Goal: Task Accomplishment & Management: Manage account settings

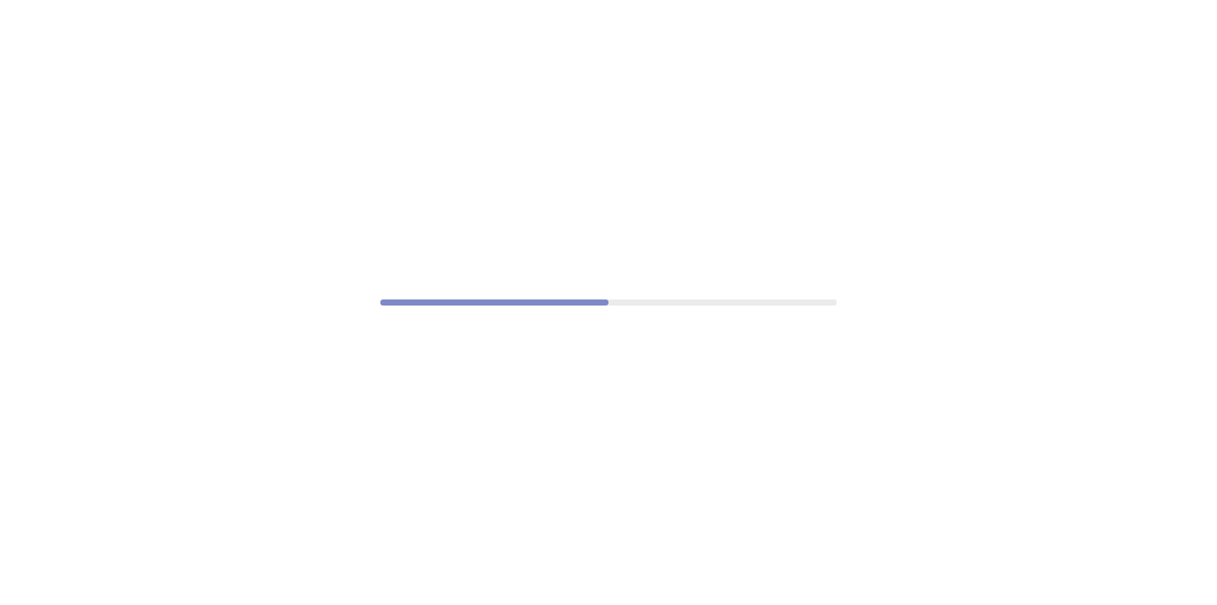
click at [189, 604] on div at bounding box center [608, 302] width 1217 height 605
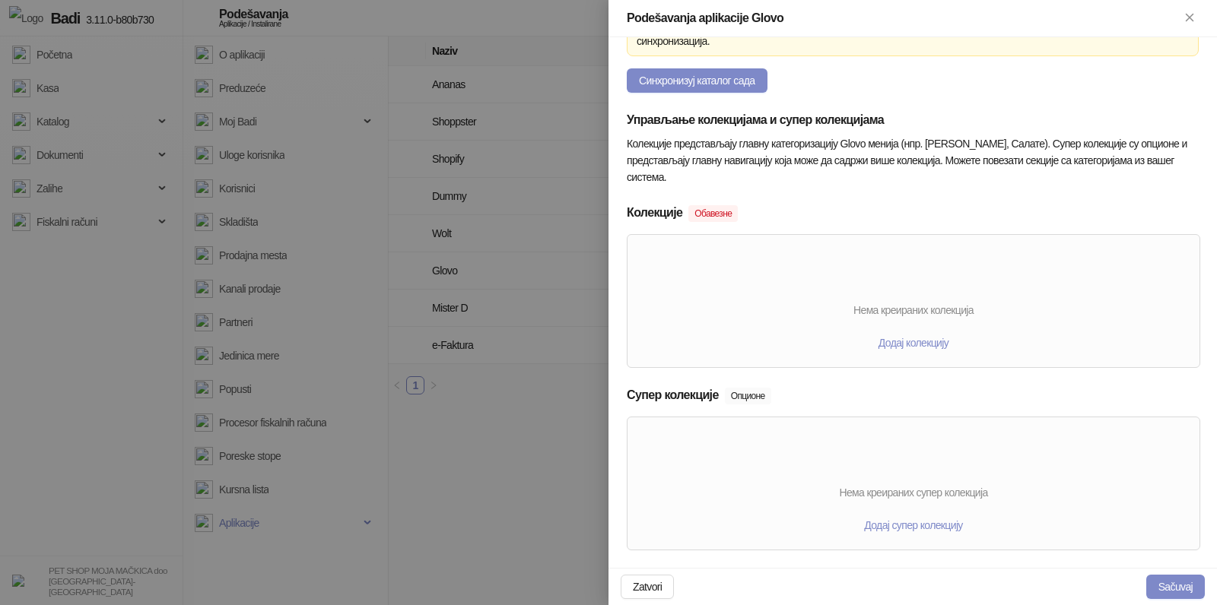
scroll to position [313, 0]
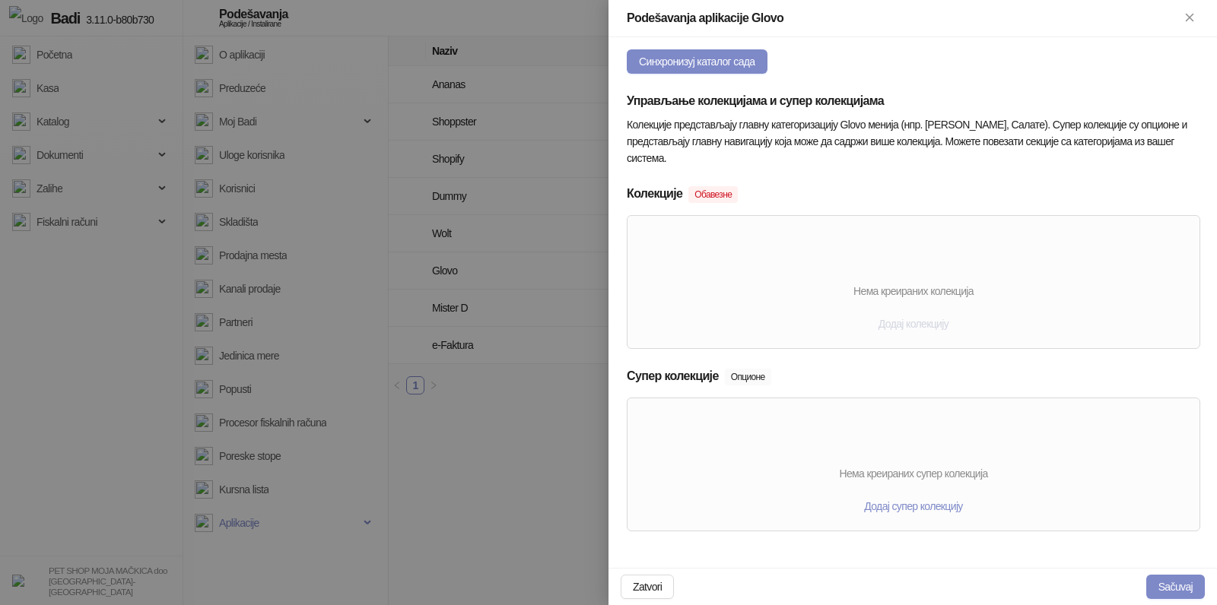
click at [922, 323] on span "Додај колекцију" at bounding box center [913, 324] width 70 height 12
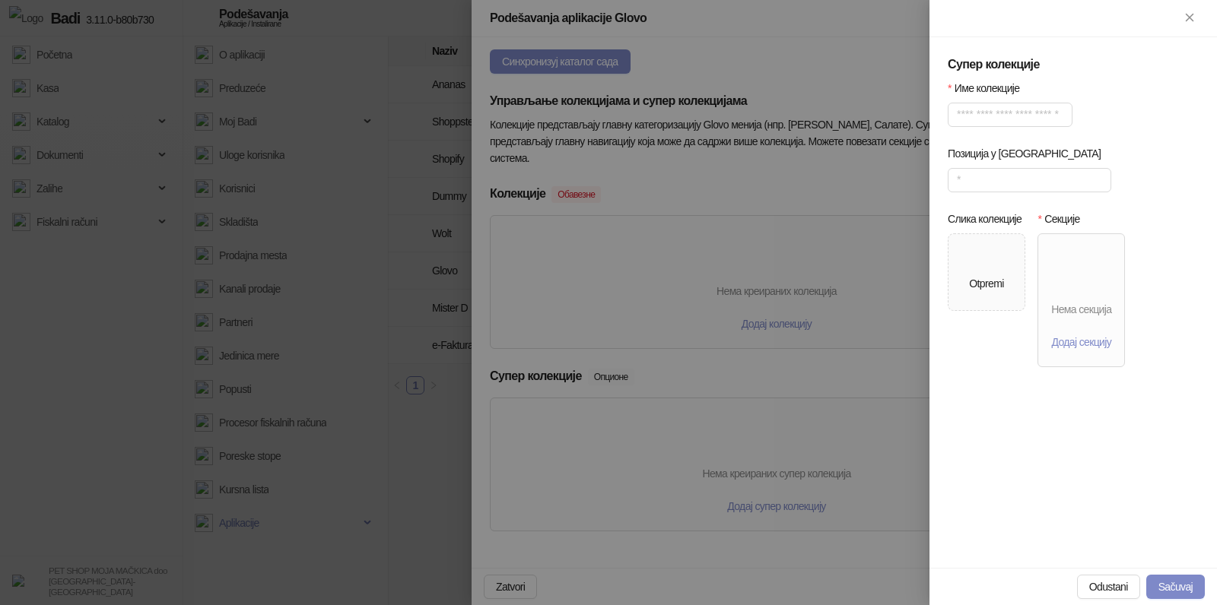
click at [762, 306] on div at bounding box center [608, 302] width 1217 height 605
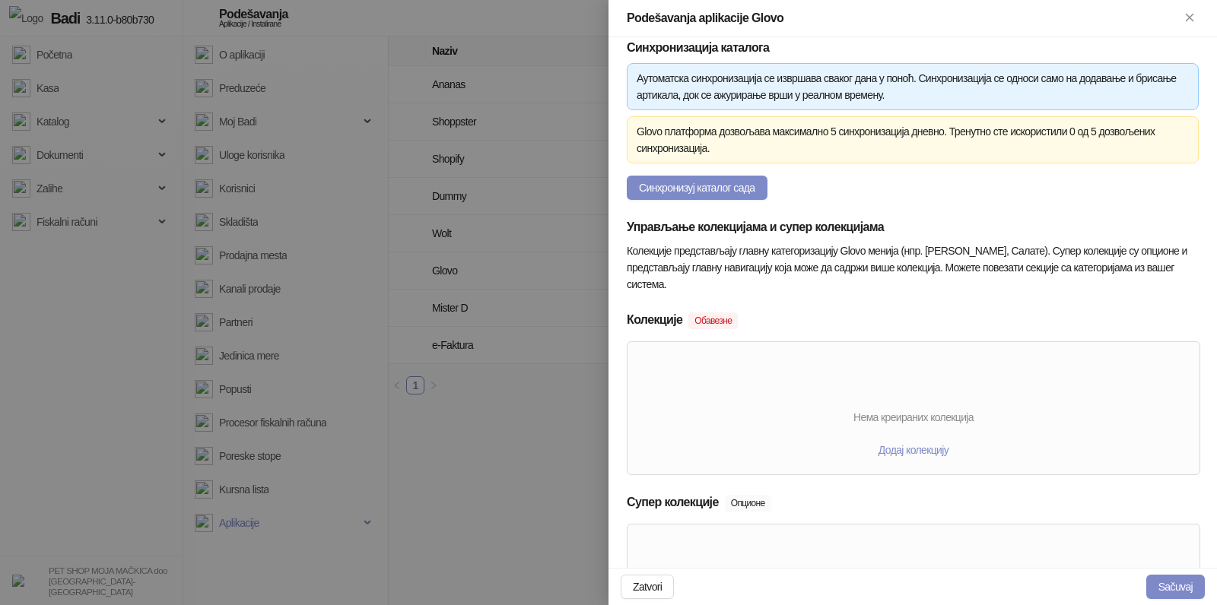
scroll to position [165, 0]
